Goal: Information Seeking & Learning: Learn about a topic

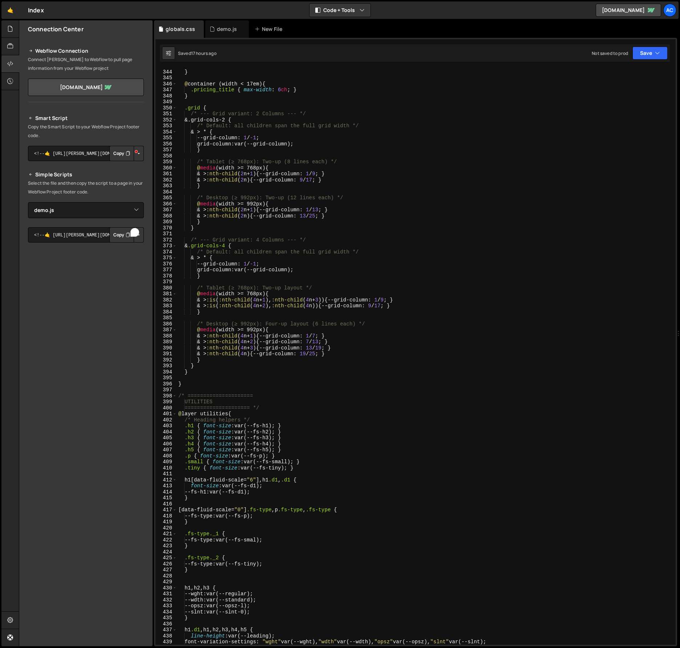
select select "48149"
click at [259, 168] on div ".card_title { font-size : 1.25 rem ; } } @ container (width < 17em) { .pricing_…" at bounding box center [425, 357] width 496 height 588
type textarea "@media (width >= 767px) {"
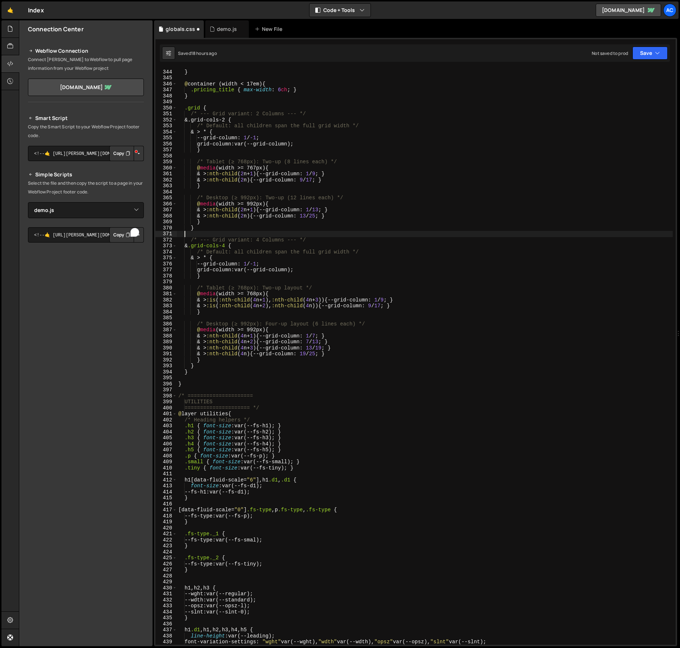
click at [486, 233] on div ".card_title { font-size : 1.25 rem ; } } @ container (width < 17em) { .pricing_…" at bounding box center [425, 357] width 496 height 588
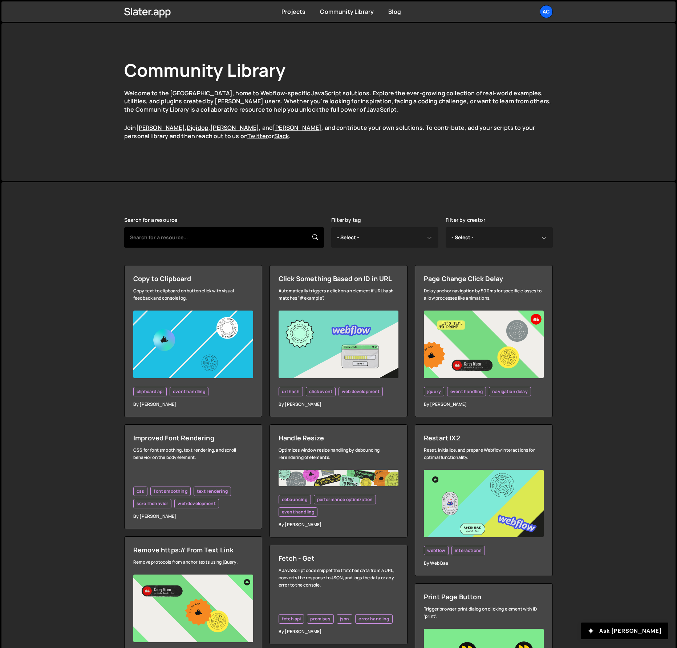
click at [211, 239] on input "text" at bounding box center [224, 237] width 200 height 20
type input "css"
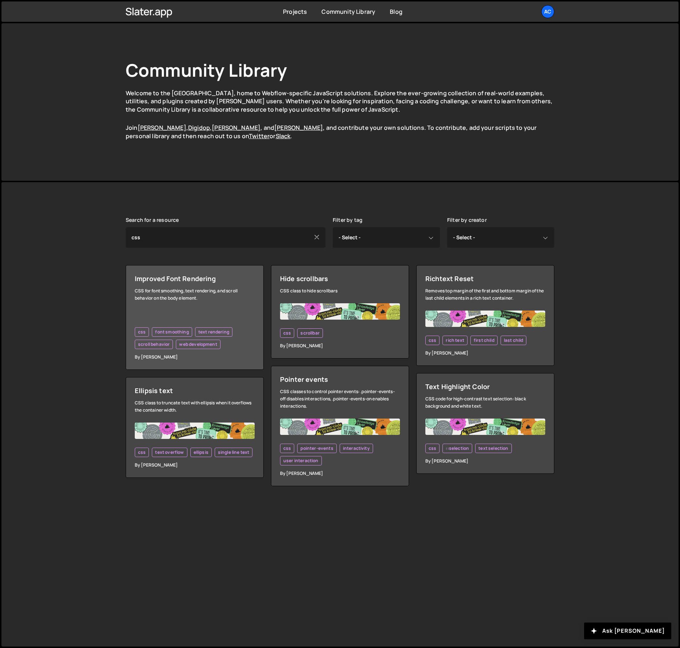
click at [217, 317] on div at bounding box center [195, 314] width 120 height 8
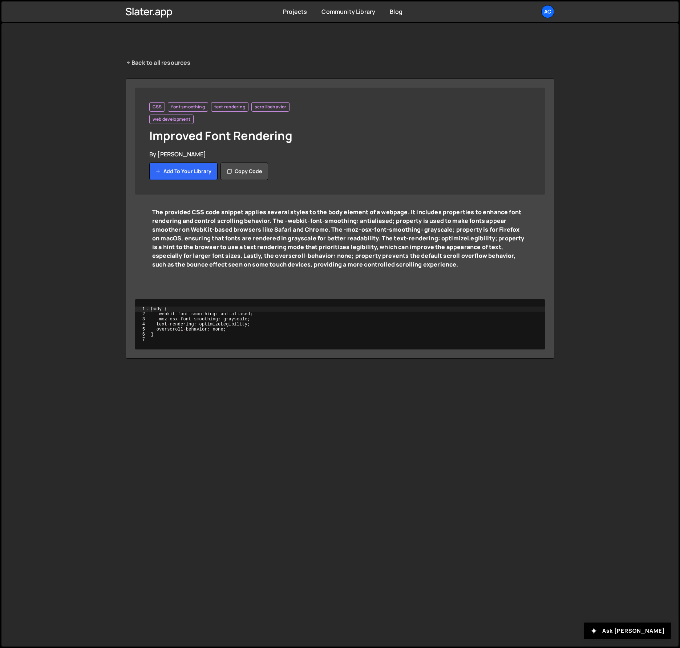
click at [160, 63] on link "Back to all resources" at bounding box center [158, 62] width 65 height 9
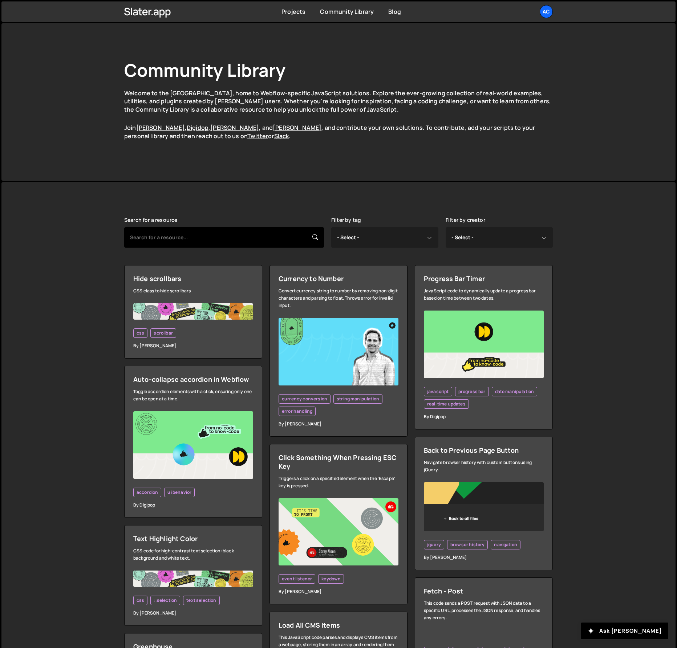
click at [227, 235] on input "text" at bounding box center [224, 237] width 200 height 20
type input "properties"
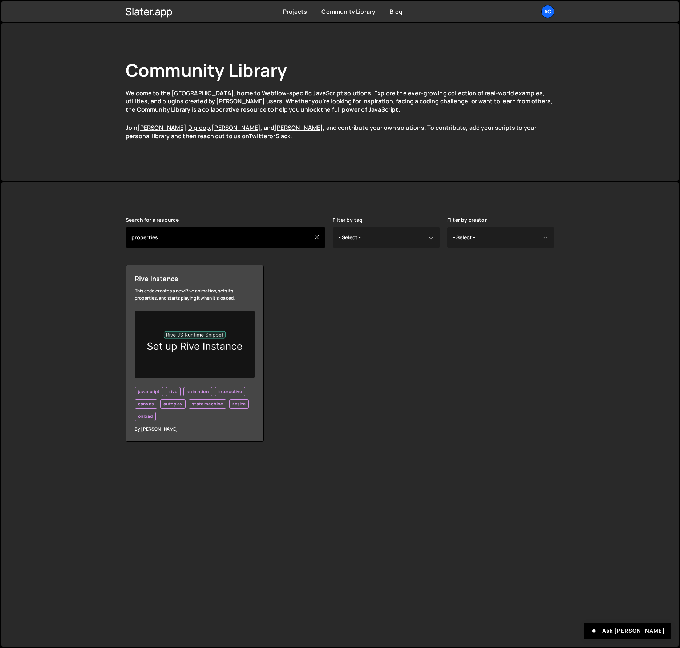
click at [169, 233] on input "properties" at bounding box center [226, 237] width 200 height 20
click at [169, 234] on input "properties" at bounding box center [226, 237] width 200 height 20
type input "css"
